Goal: Task Accomplishment & Management: Complete application form

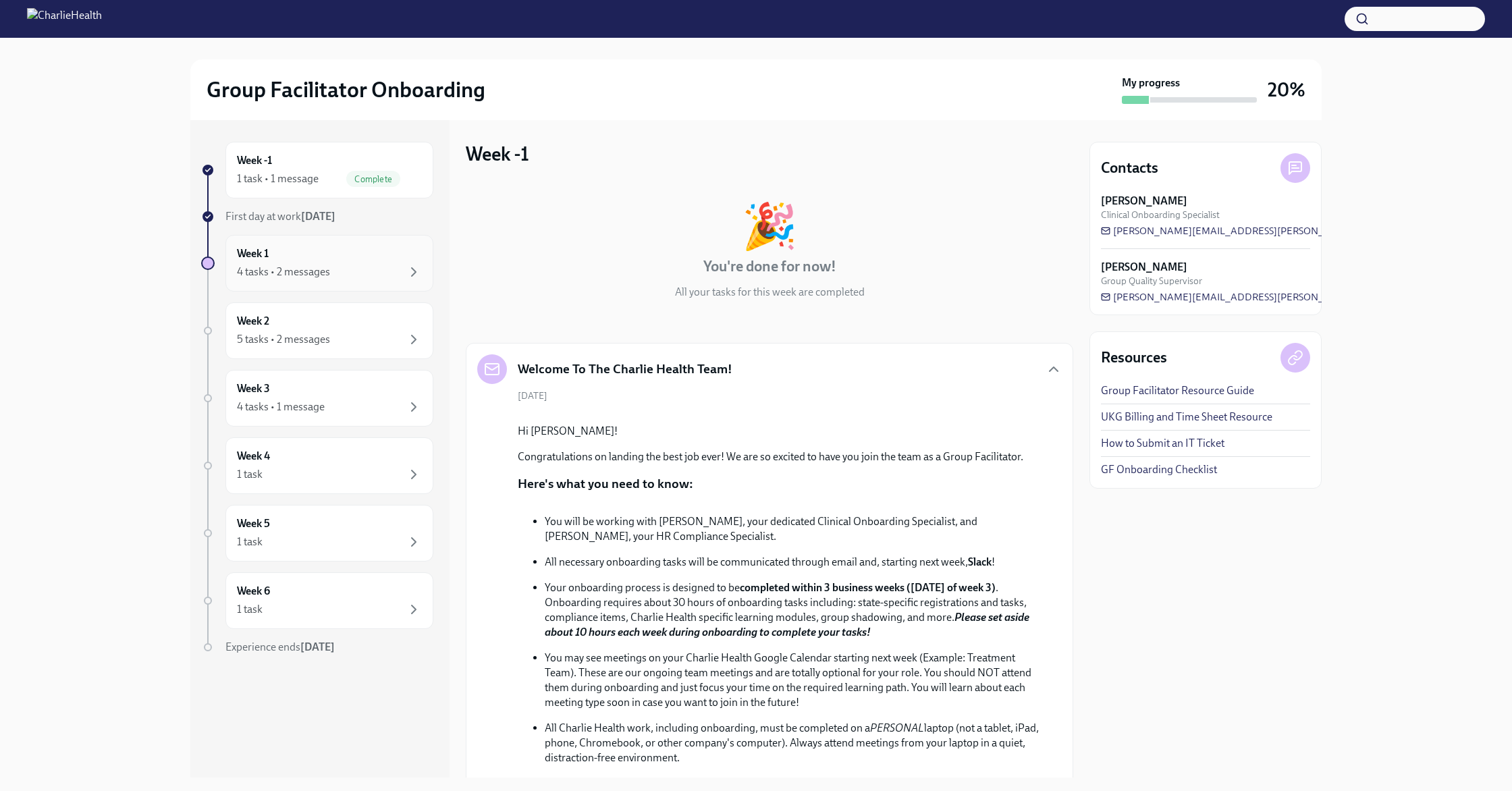
click at [323, 269] on div "4 tasks • 2 messages" at bounding box center [283, 272] width 93 height 15
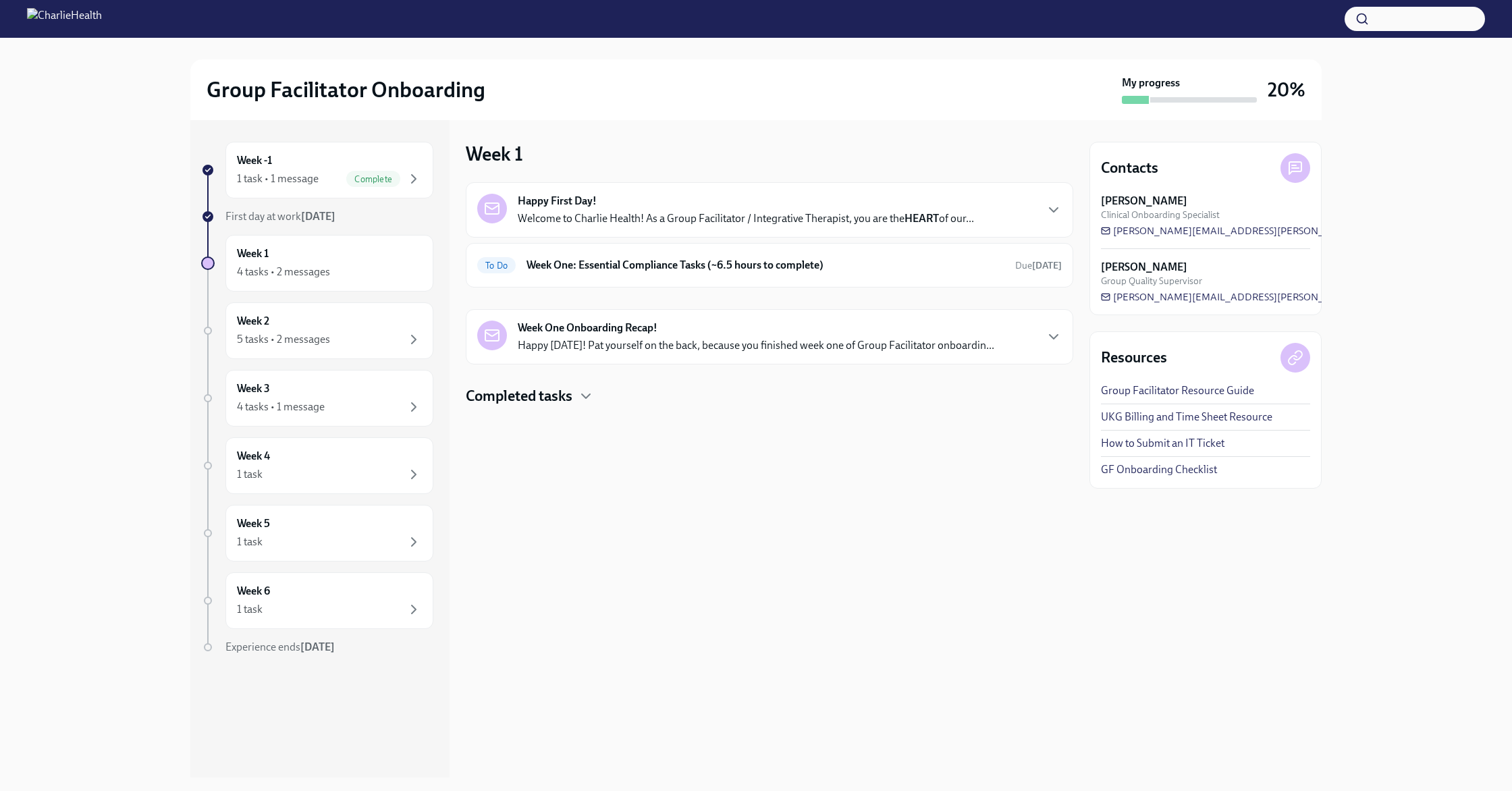
click at [621, 221] on p "Welcome to Charlie Health! As a Group Facilitator / Integrative Therapist, you …" at bounding box center [746, 219] width 456 height 15
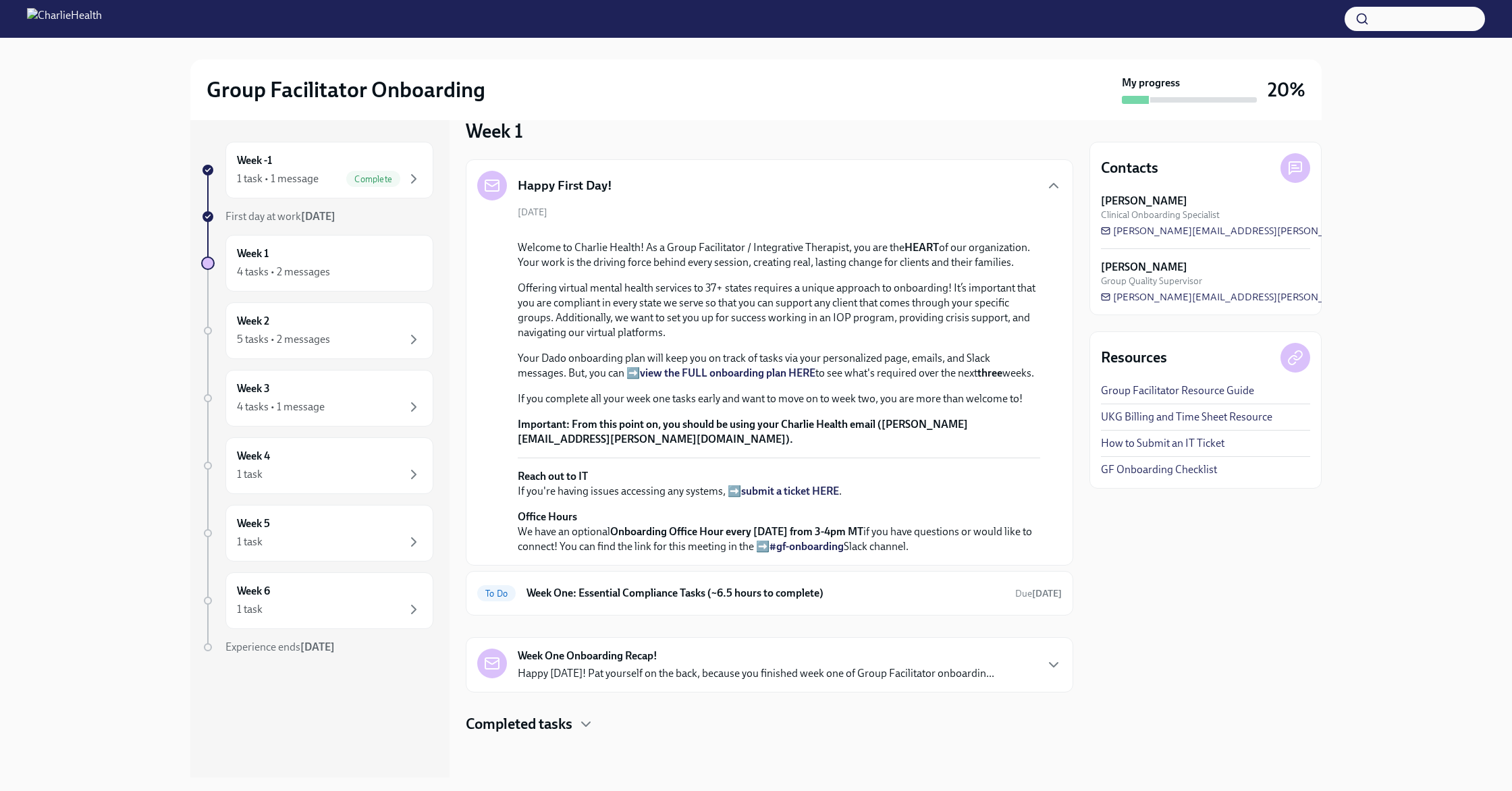
scroll to position [243, 0]
click at [303, 317] on div "Week 2 5 tasks • 2 messages" at bounding box center [329, 330] width 185 height 34
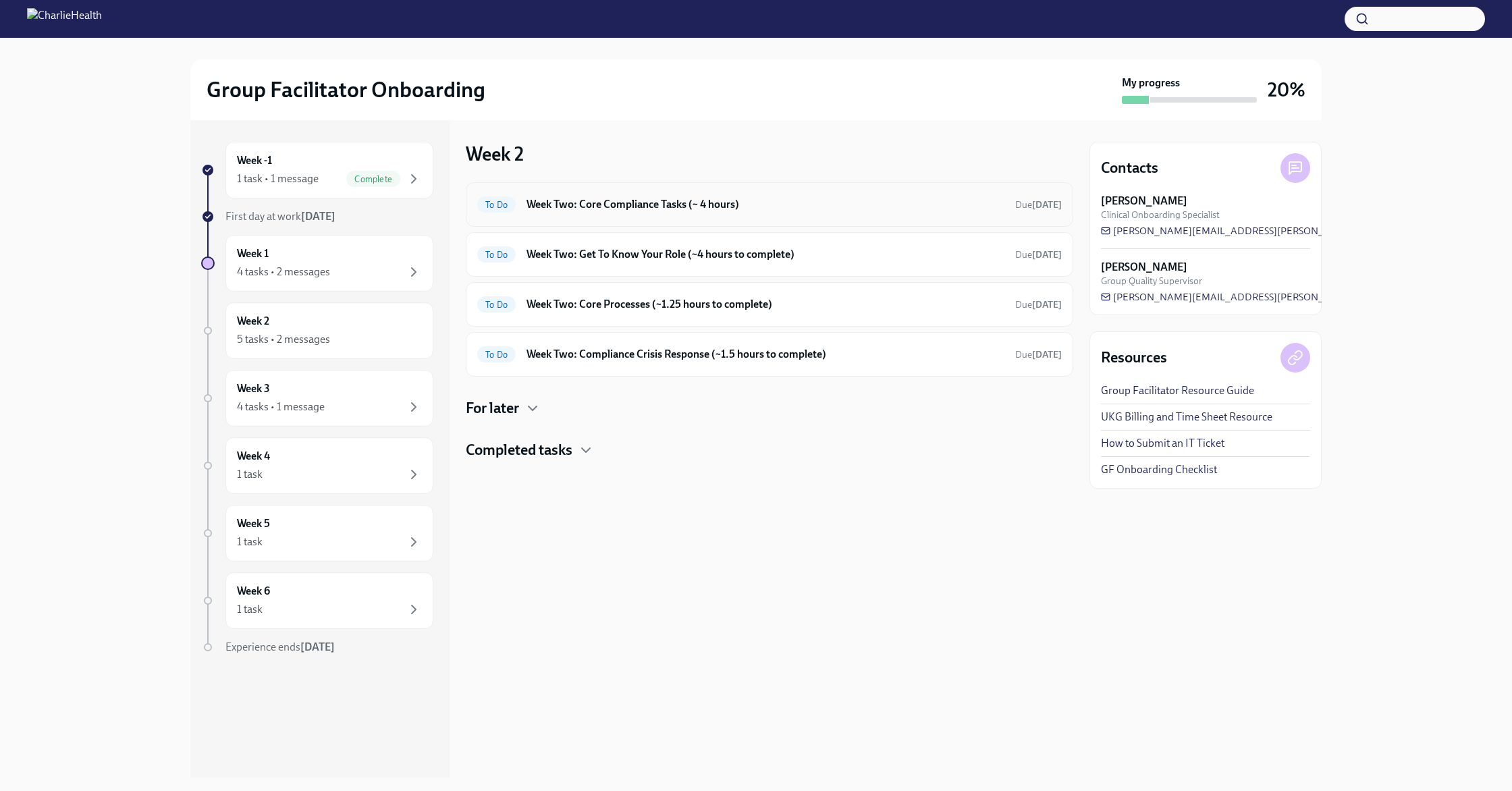
click at [544, 201] on h6 "Week Two: Core Compliance Tasks (~ 4 hours)" at bounding box center [766, 204] width 478 height 15
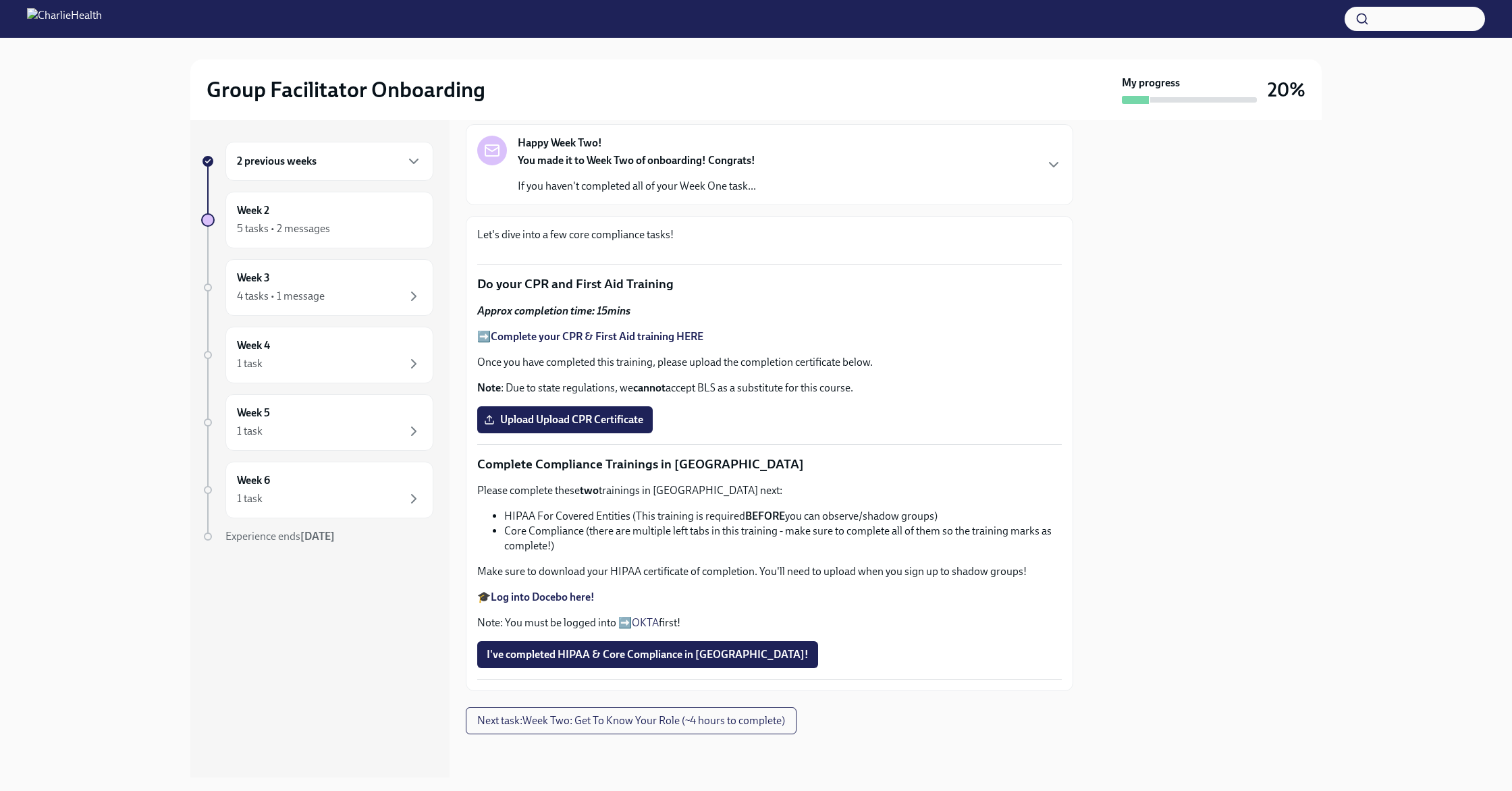
scroll to position [629, 0]
click at [584, 343] on strong "Complete your CPR & First Aid training HERE" at bounding box center [597, 336] width 213 height 13
click at [580, 426] on span "Upload Upload CPR Certificate" at bounding box center [564, 419] width 157 height 13
click at [0, 0] on input "Upload Upload CPR Certificate" at bounding box center [0, 0] width 0 height 0
